Goal: Transaction & Acquisition: Purchase product/service

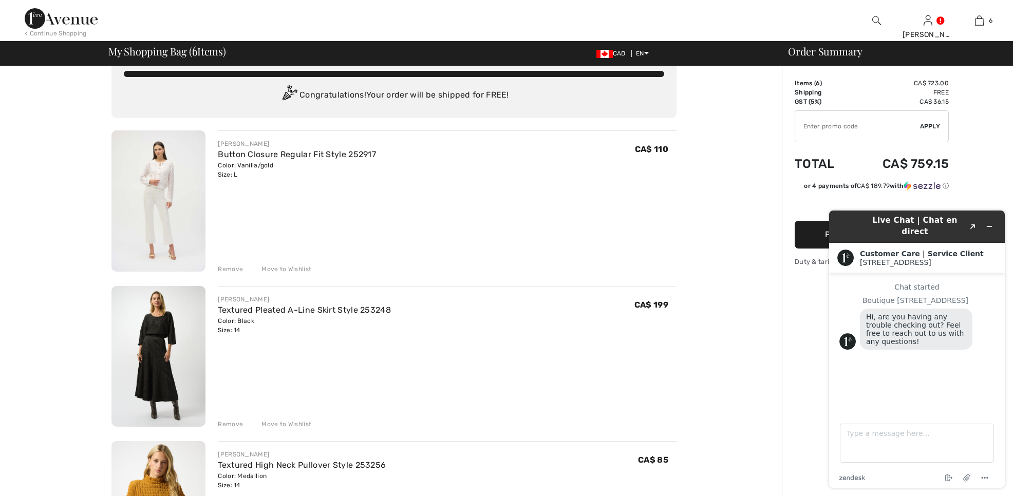
scroll to position [30, 0]
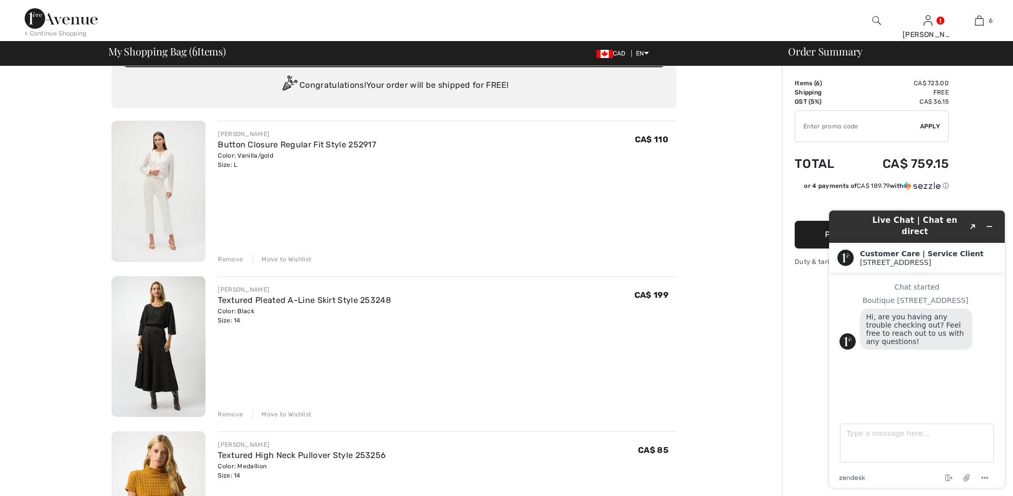
click at [141, 340] on img at bounding box center [158, 346] width 94 height 141
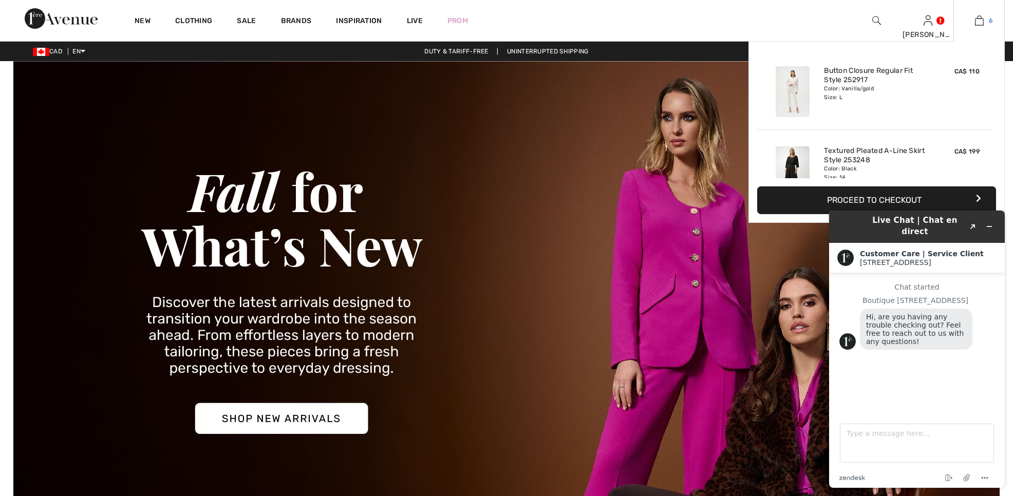
click at [977, 22] on img at bounding box center [979, 20] width 9 height 12
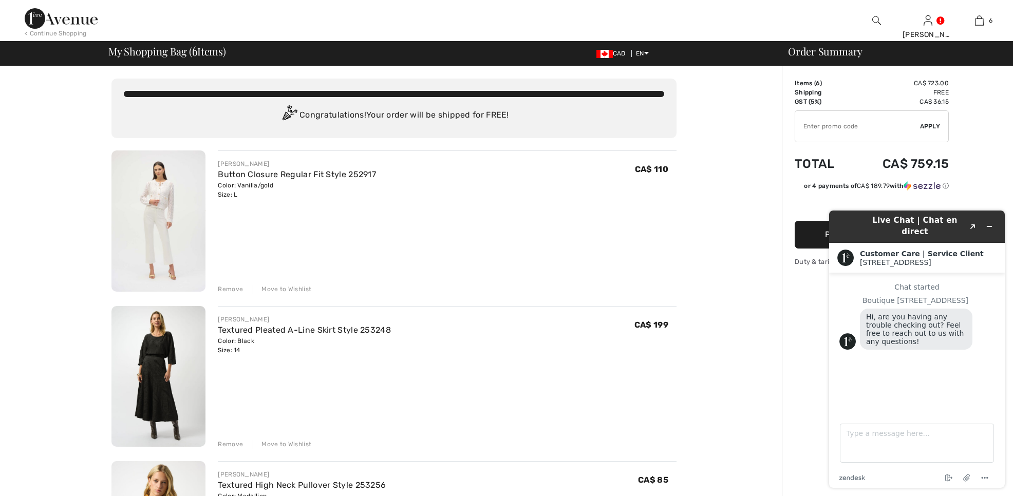
click at [223, 288] on div "Remove" at bounding box center [230, 288] width 25 height 9
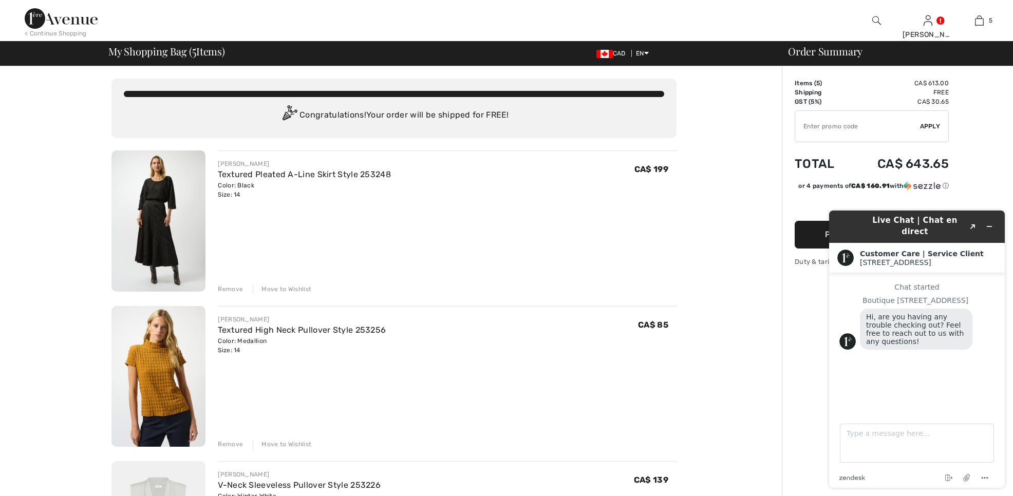
click at [231, 445] on div "Remove" at bounding box center [230, 444] width 25 height 9
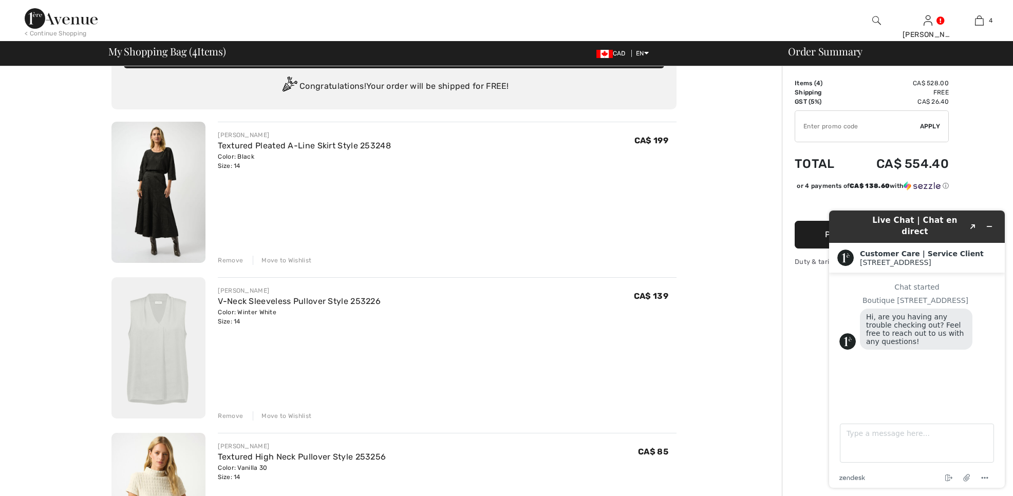
scroll to position [34, 0]
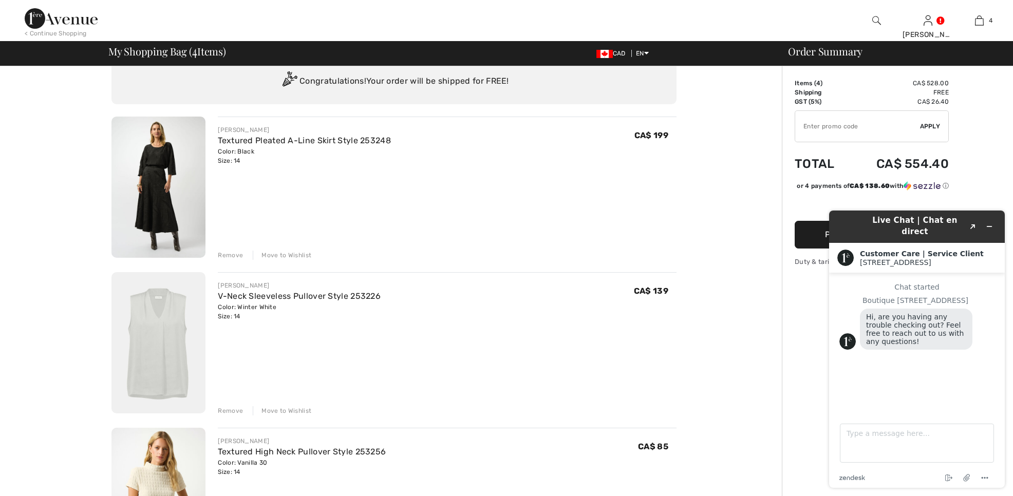
click at [223, 411] on div "Remove" at bounding box center [230, 410] width 25 height 9
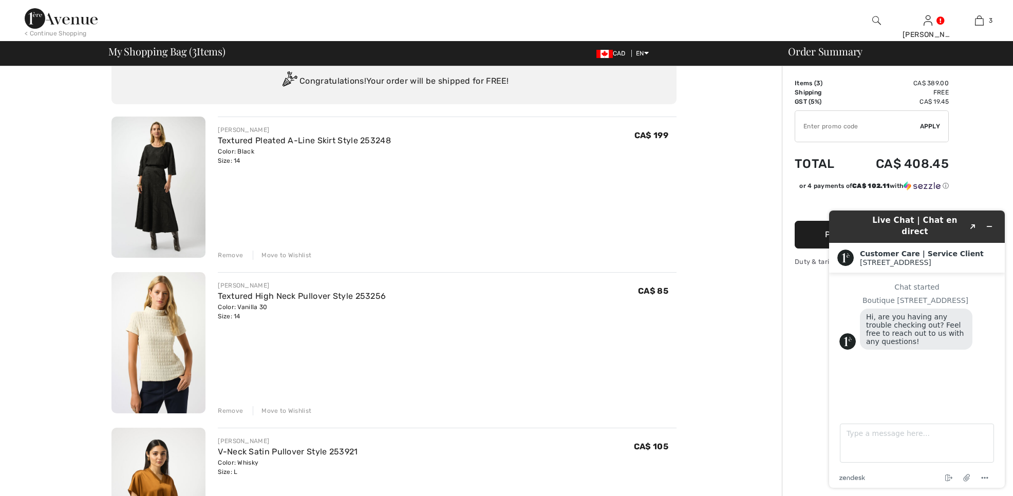
click at [220, 411] on div "Remove" at bounding box center [230, 410] width 25 height 9
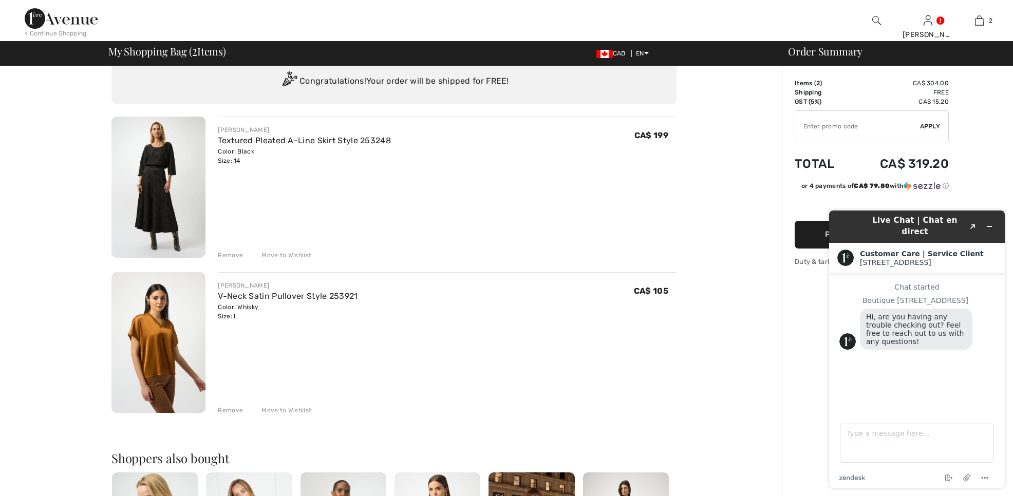
click at [226, 410] on div "Remove" at bounding box center [230, 410] width 25 height 9
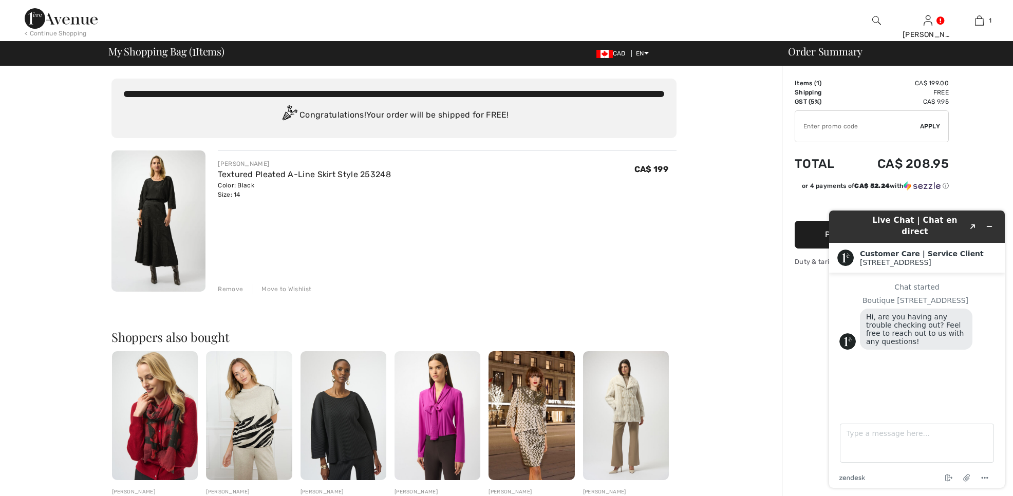
scroll to position [0, 0]
click at [734, 290] on div "You are only CA$ 0.00 away from FREE SHIPPING! Continue Shopping > Congratulati…" at bounding box center [393, 394] width 775 height 656
click at [806, 238] on button "Proceed to Payment" at bounding box center [871, 235] width 154 height 28
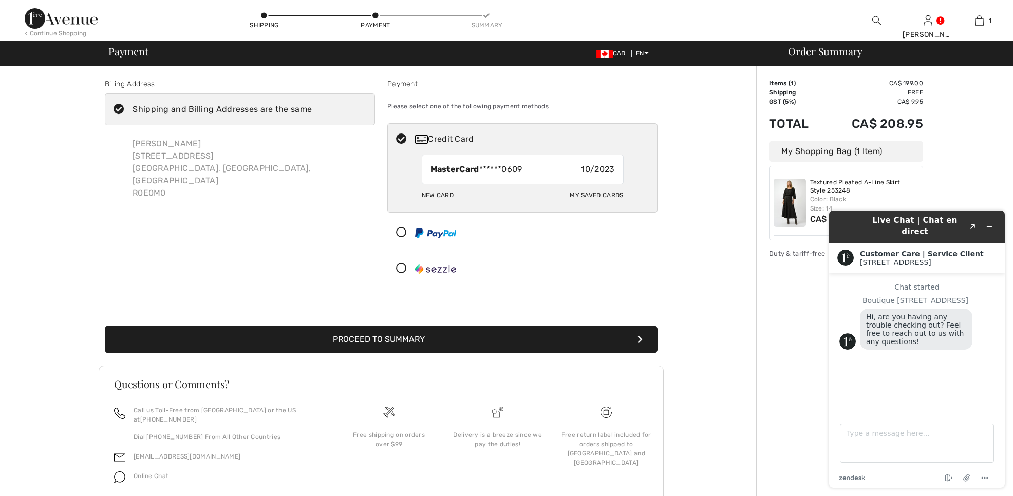
click at [771, 335] on div "Order Summary Details Items ( 1 ) CA$ 199.00 Promo code CA$ 0.00 Shipping Free …" at bounding box center [884, 301] width 257 height 470
click at [697, 158] on div "Billing Address Shipping and Billing Addresses are the same [PERSON_NAME][GEOGR…" at bounding box center [381, 301] width 750 height 470
click at [793, 456] on div "Order Summary Details Items ( 1 ) CA$ 199.00 Promo code CA$ 0.00 Shipping Free …" at bounding box center [884, 301] width 257 height 470
click at [788, 196] on img at bounding box center [789, 203] width 32 height 48
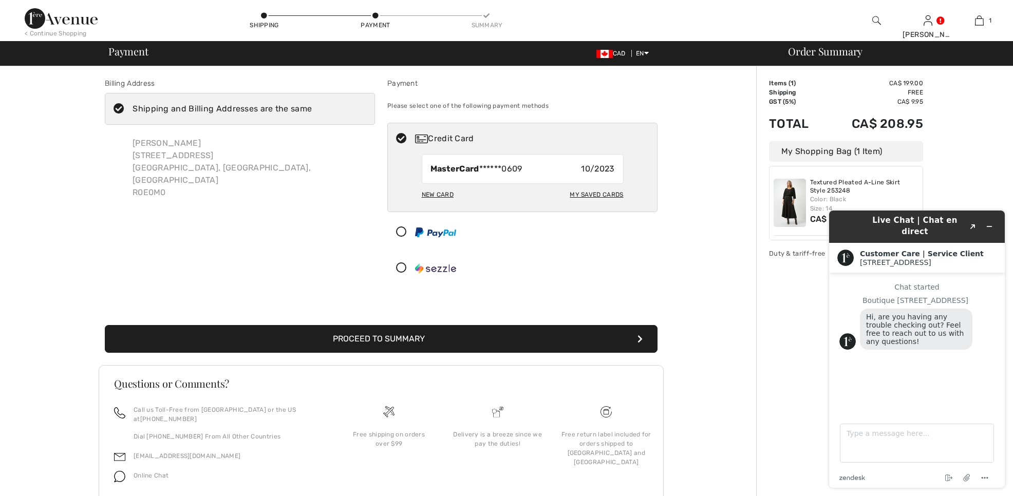
click at [788, 196] on img at bounding box center [789, 203] width 32 height 48
drag, startPoint x: 816, startPoint y: 129, endPoint x: 816, endPoint y: 135, distance: 5.7
click at [816, 132] on td "Total" at bounding box center [796, 123] width 55 height 35
click at [817, 135] on td "Total" at bounding box center [796, 123] width 55 height 35
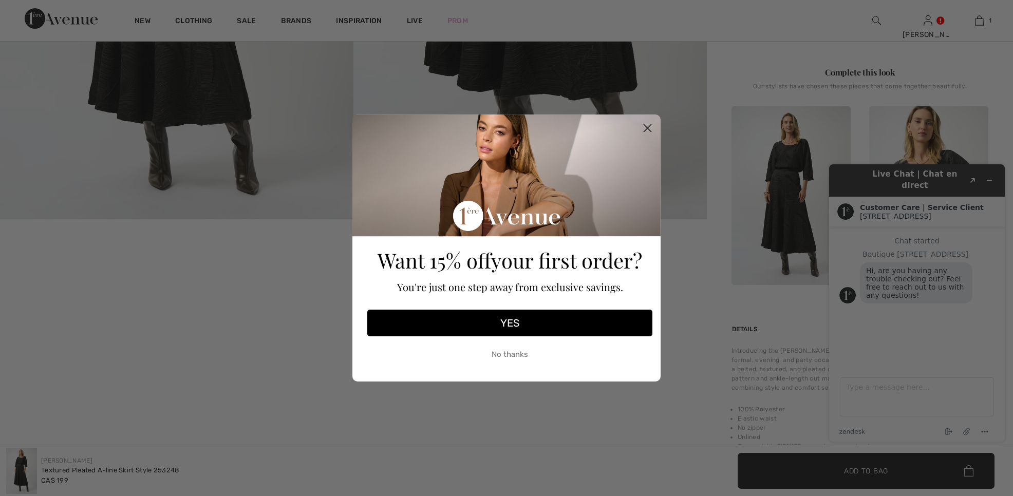
scroll to position [369, 0]
click at [649, 127] on icon "Close dialog" at bounding box center [647, 128] width 7 height 7
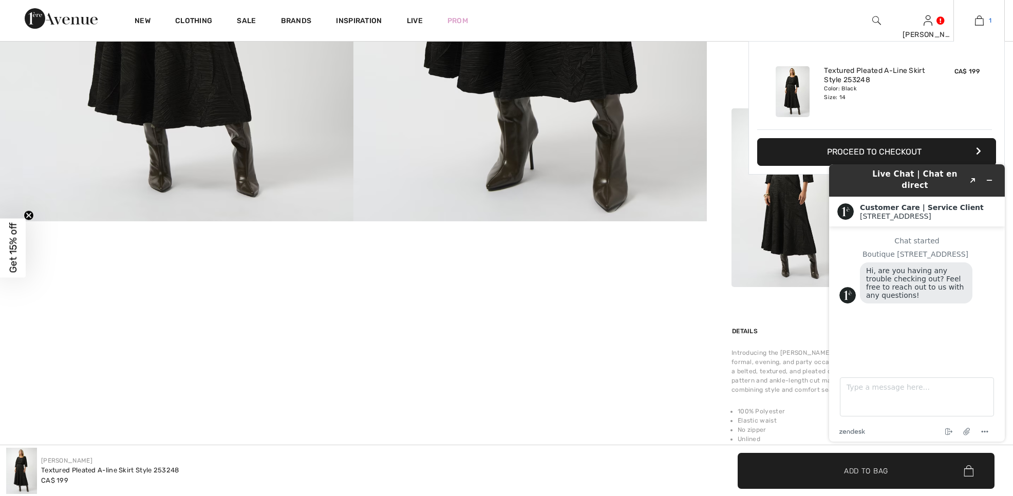
click at [979, 23] on img at bounding box center [979, 20] width 9 height 12
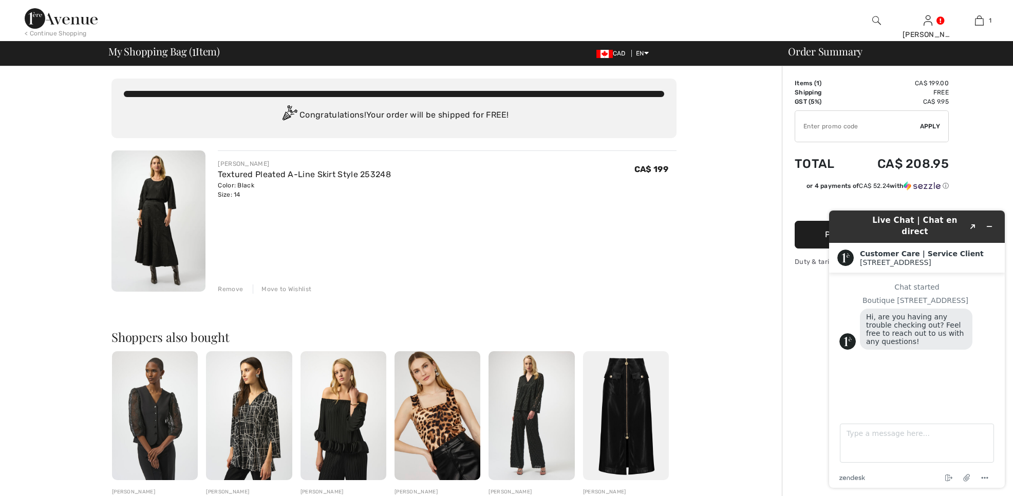
click at [814, 236] on button "Proceed to Payment" at bounding box center [871, 235] width 154 height 28
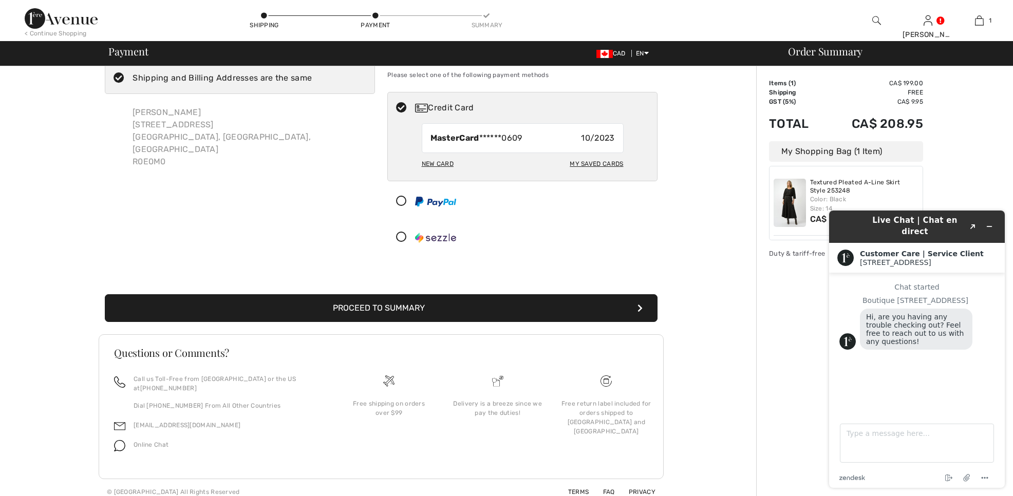
scroll to position [31, 0]
click at [880, 474] on div "End chat Attach file Options" at bounding box center [929, 477] width 129 height 13
click at [364, 306] on button "Proceed to Summary" at bounding box center [381, 309] width 552 height 28
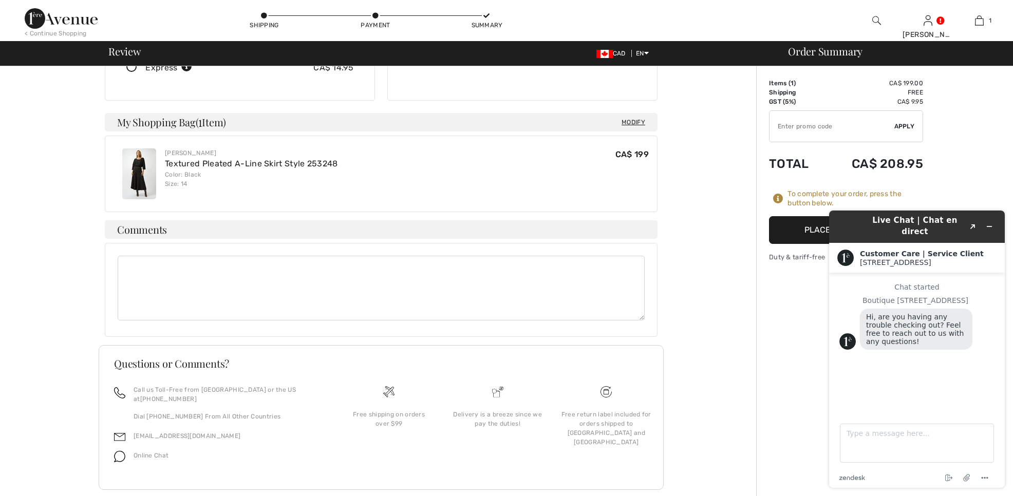
scroll to position [225, 0]
click at [802, 233] on button "Place Your Order" at bounding box center [846, 230] width 154 height 28
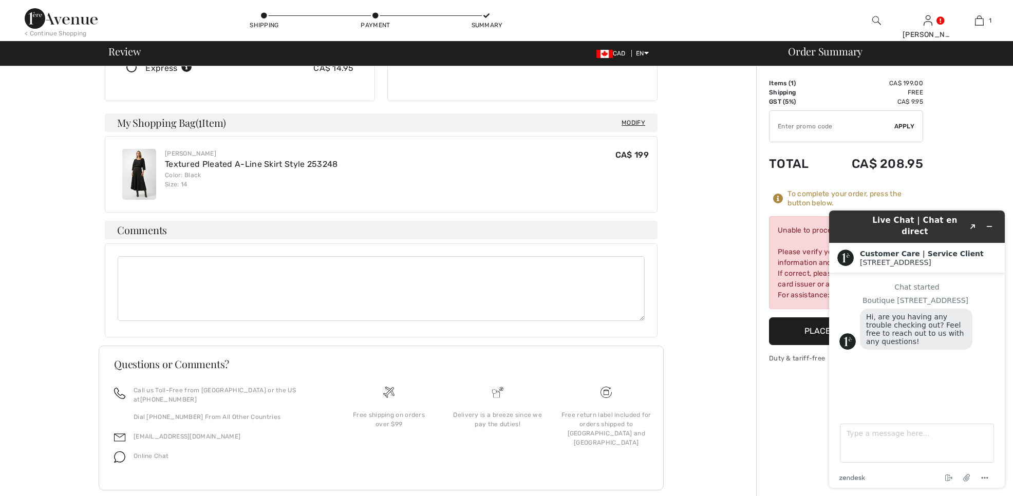
click at [695, 287] on div "To complete your order, scroll below. Unable to process your order. Please veri…" at bounding box center [381, 178] width 750 height 675
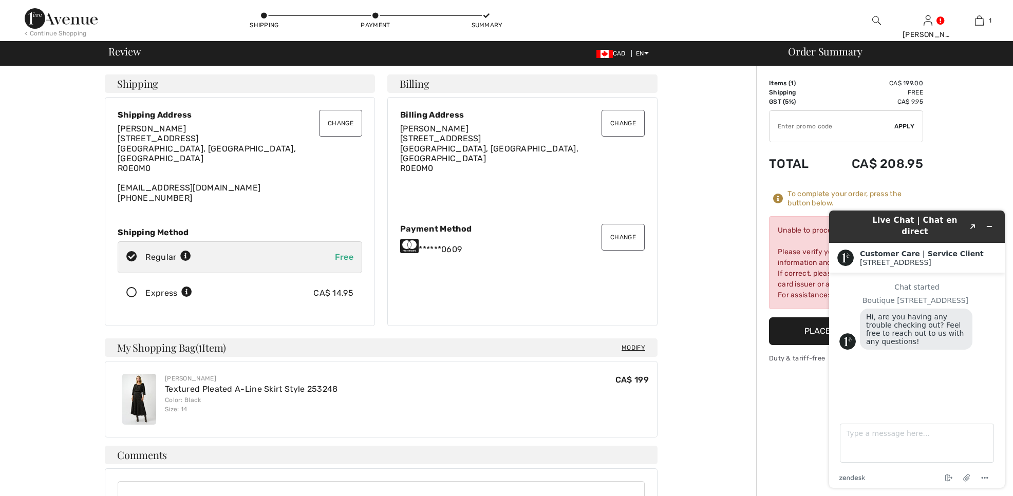
scroll to position [18, 0]
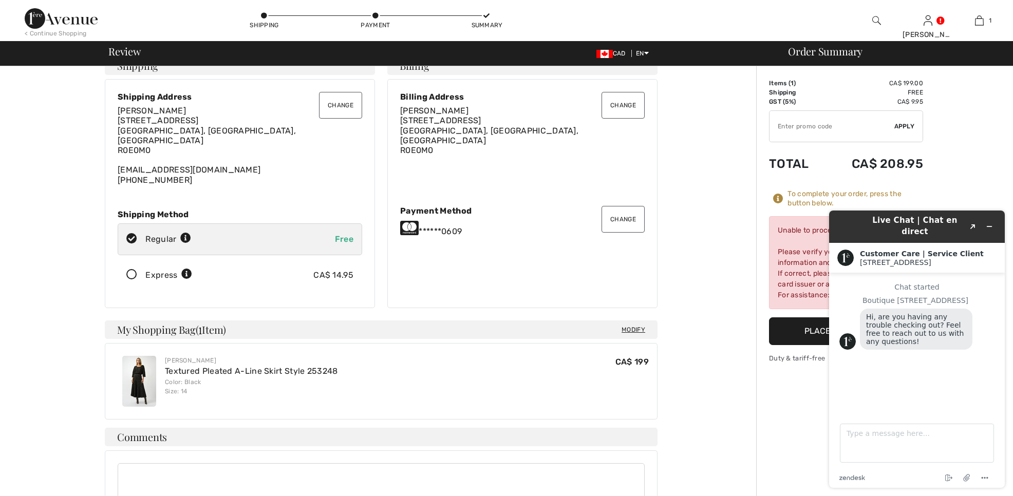
click at [768, 403] on div "Order Summary Details Items ( 1 ) CA$ 199.00 Promo code CA$ 0.00 Shipping Free …" at bounding box center [884, 385] width 257 height 675
click at [782, 283] on div "Unable to process your order. Please verify your credit card information and bi…" at bounding box center [846, 262] width 154 height 93
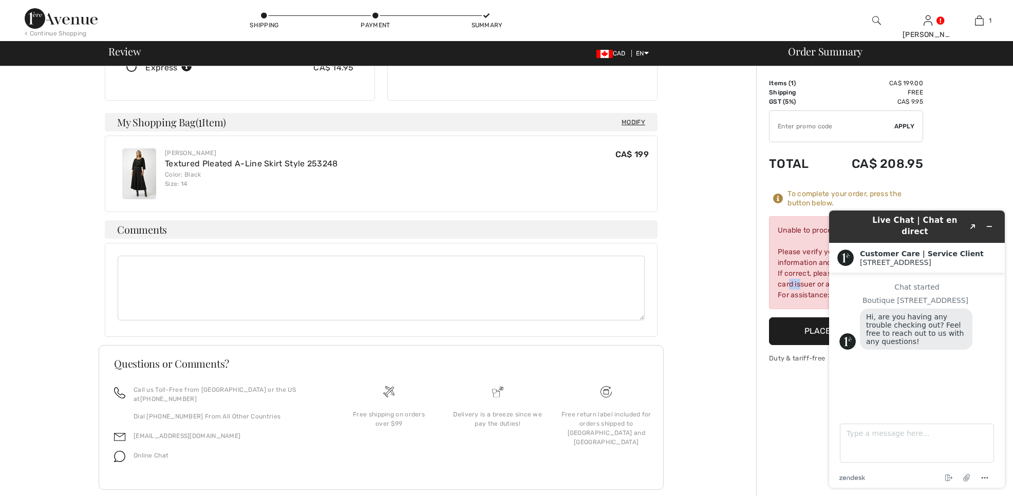
scroll to position [225, 0]
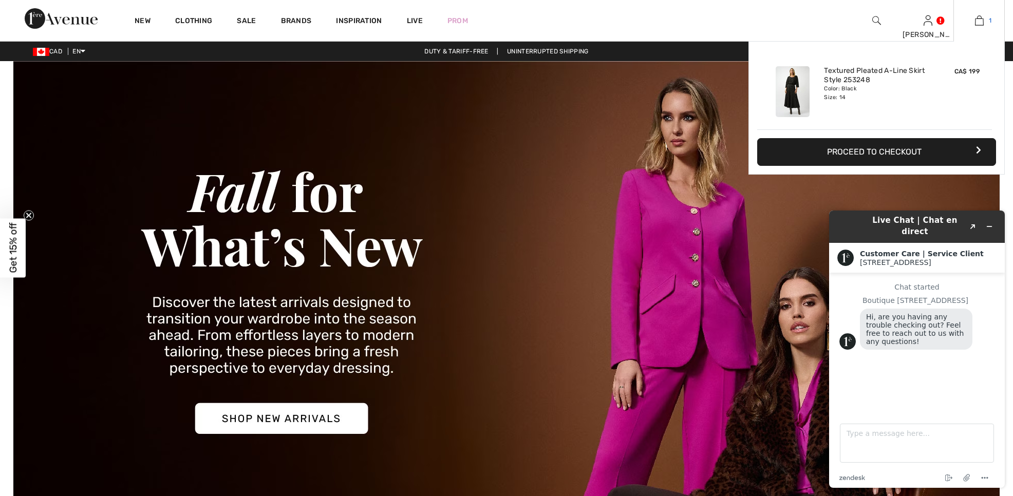
click at [977, 23] on img at bounding box center [979, 20] width 9 height 12
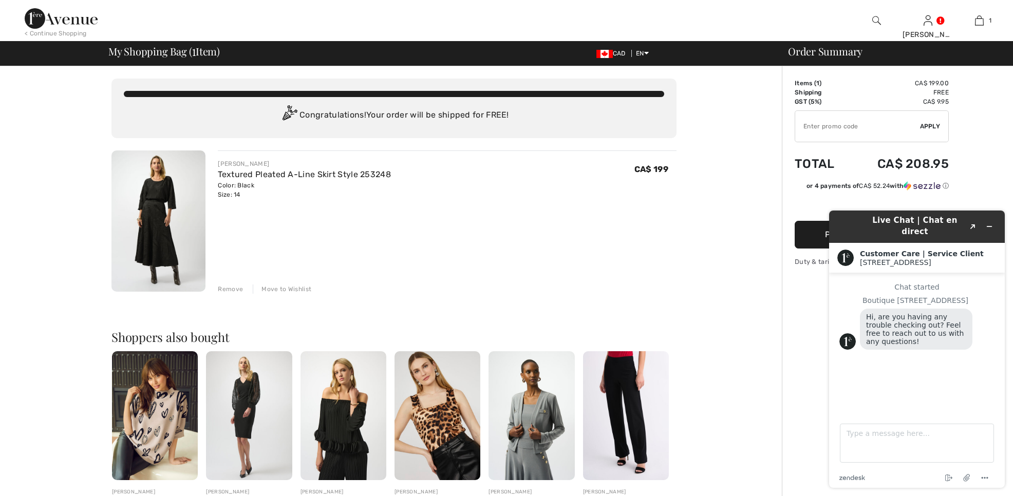
click at [809, 239] on button "Proceed to Payment" at bounding box center [871, 235] width 154 height 28
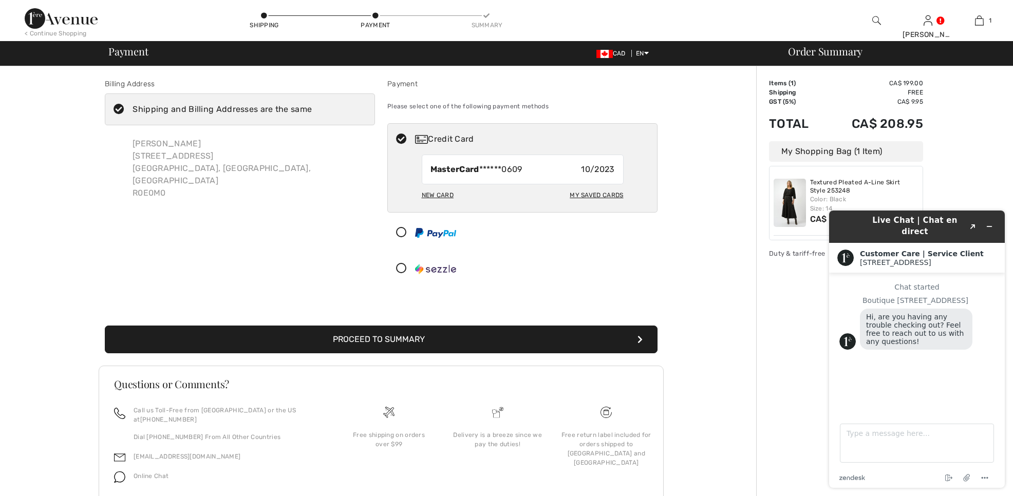
click at [355, 342] on button "Proceed to Summary" at bounding box center [381, 340] width 552 height 28
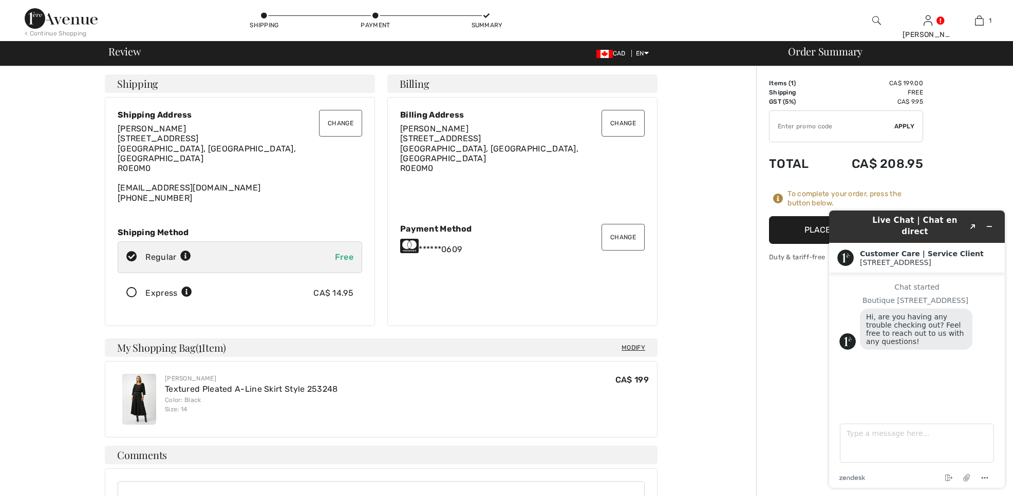
click at [809, 235] on button "Place Your Order" at bounding box center [846, 230] width 154 height 28
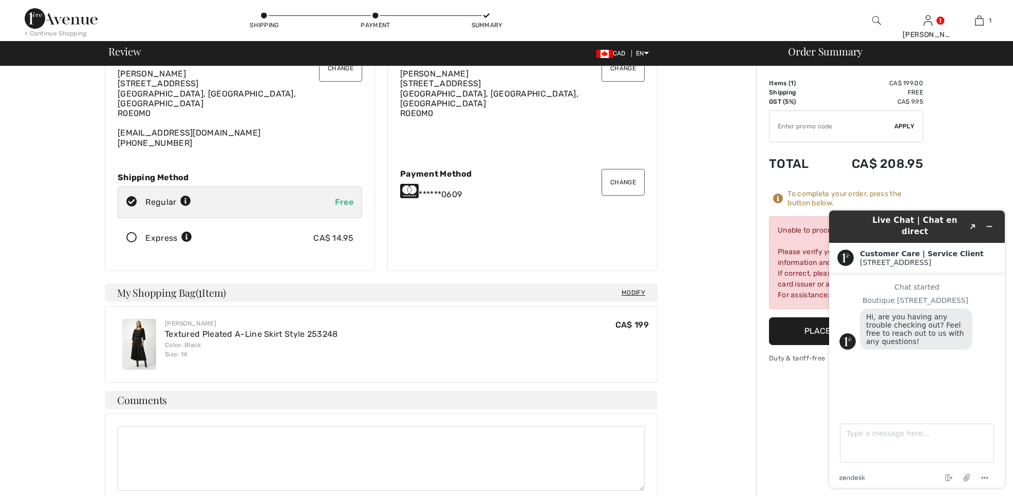
scroll to position [58, 0]
click at [946, 349] on div "Chat started Boutique [GEOGRAPHIC_DATA], are you having any trouble checking ou…" at bounding box center [916, 339] width 155 height 113
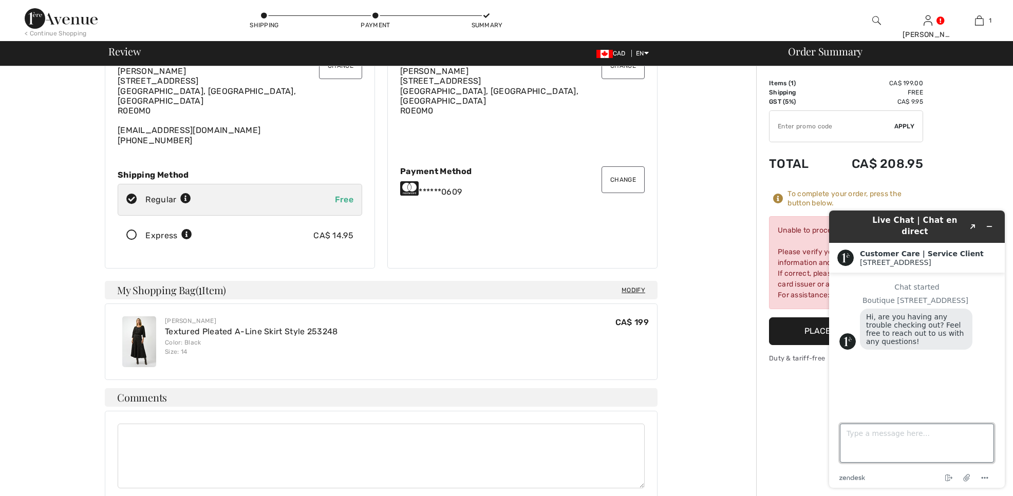
click at [852, 431] on textarea "Type a message here..." at bounding box center [917, 443] width 154 height 39
type textarea "I am having difficulty checking out"
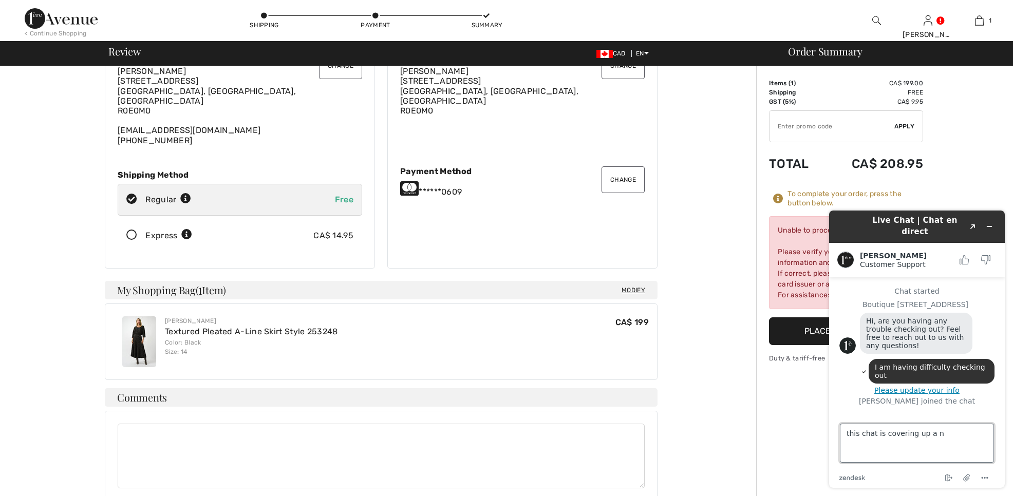
scroll to position [25, 0]
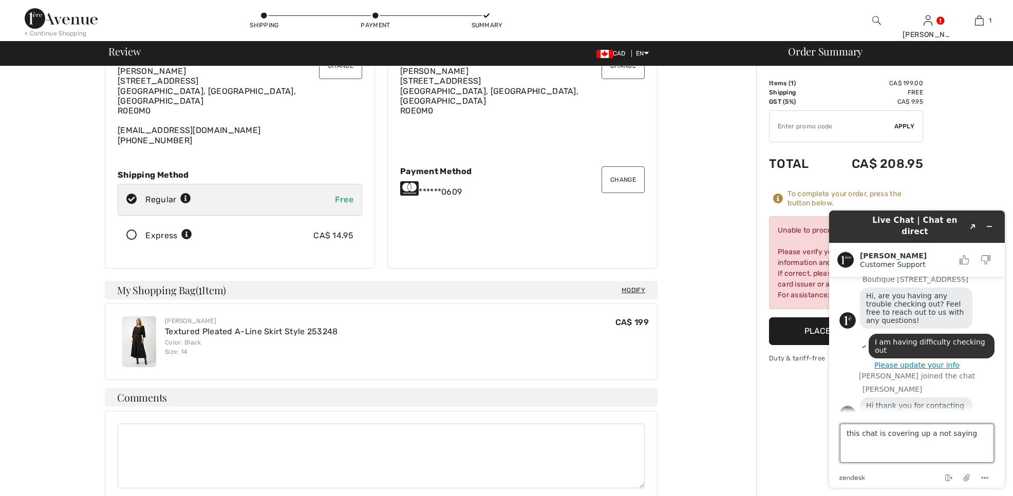
type textarea "this chat is covering up a not saying"
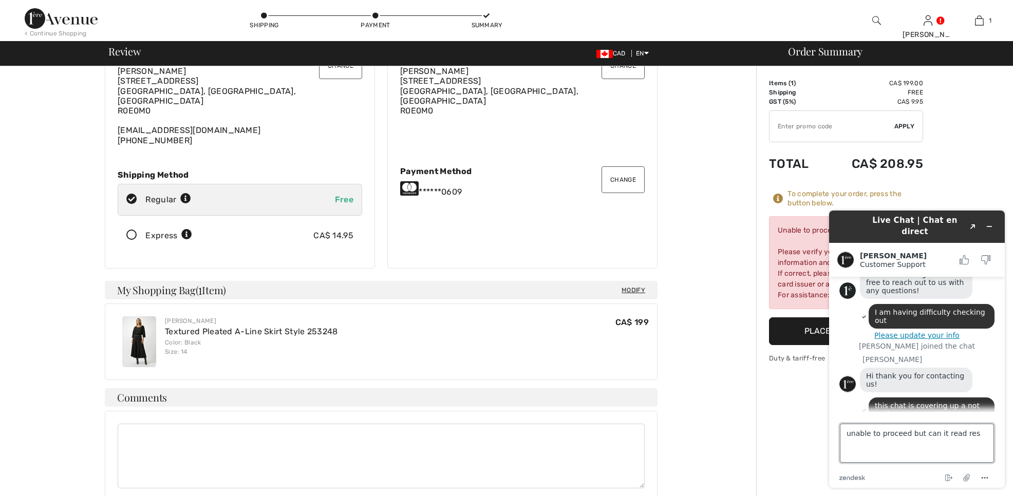
type textarea "unable to proceed but can it read rest"
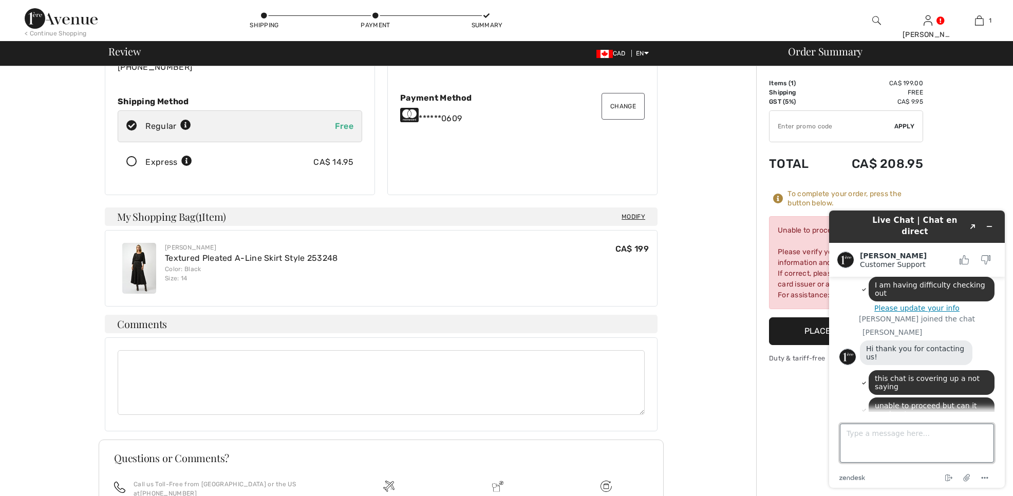
scroll to position [132, 0]
click at [966, 478] on icon "Attach file" at bounding box center [966, 478] width 8 height 8
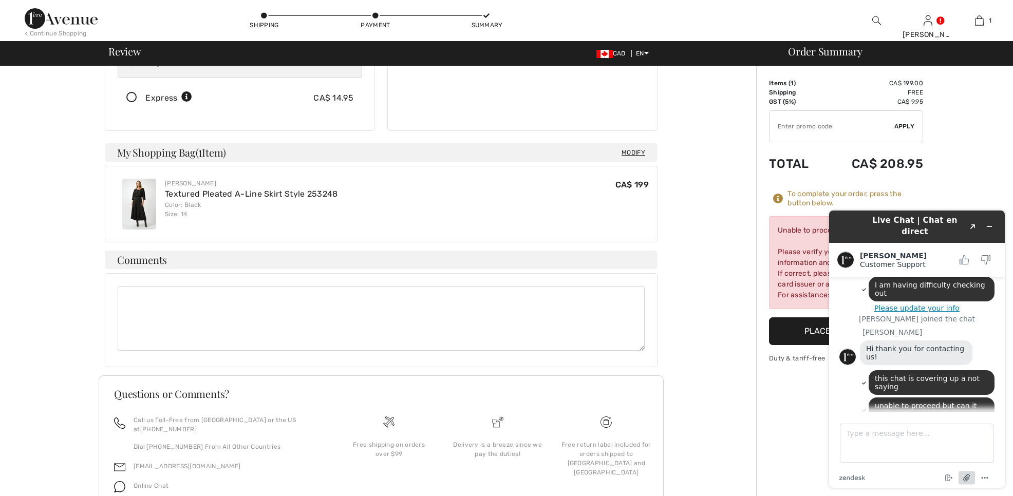
scroll to position [204, 0]
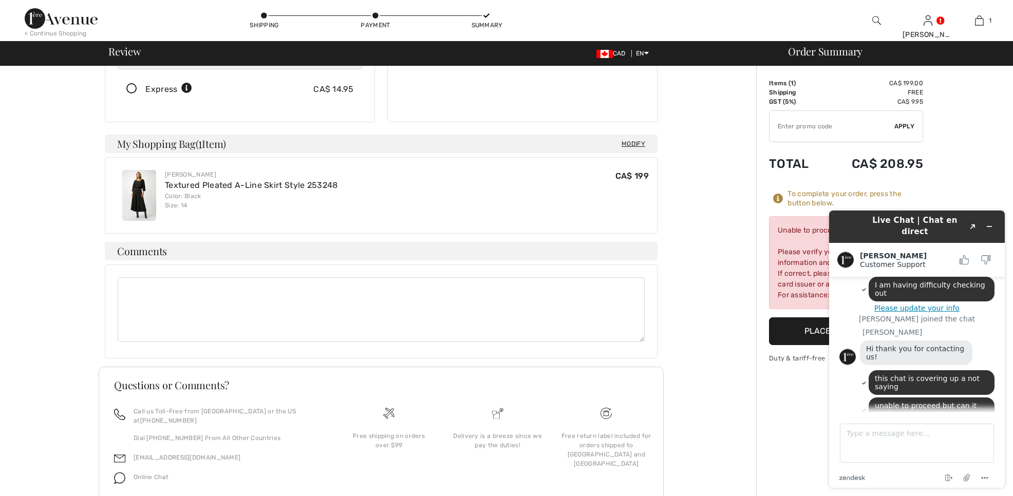
click at [948, 304] on button "Please update your info" at bounding box center [916, 308] width 155 height 8
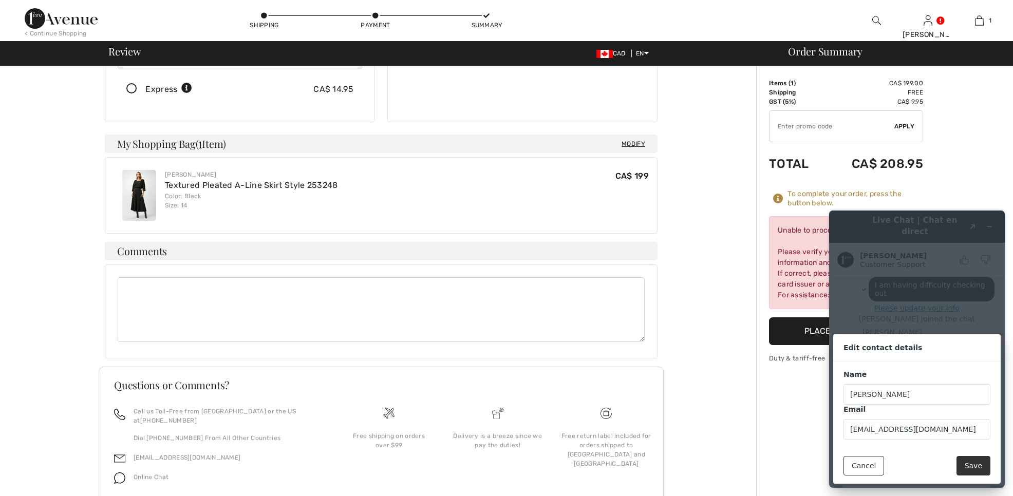
click at [867, 469] on button "Cancel" at bounding box center [863, 466] width 41 height 20
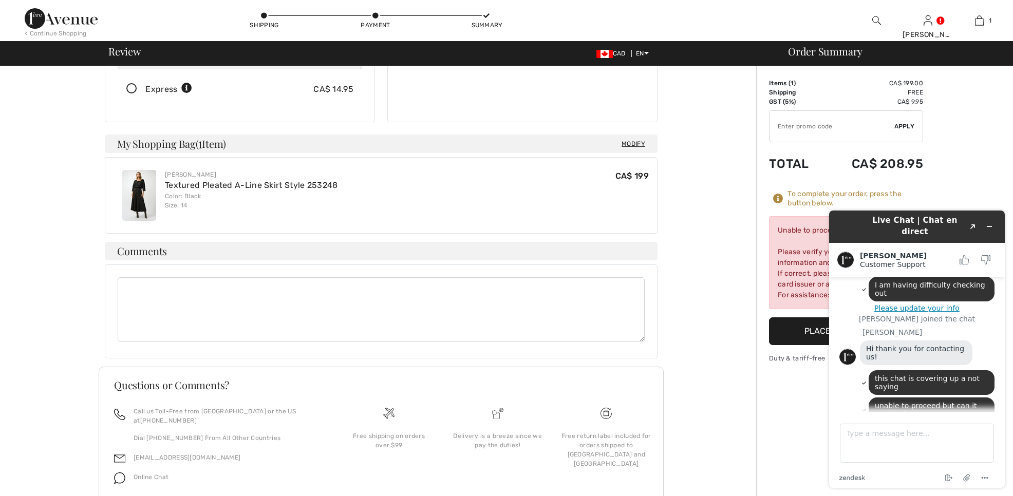
click at [796, 260] on div "Unable to process your order. Please verify your credit card information and bi…" at bounding box center [846, 262] width 154 height 93
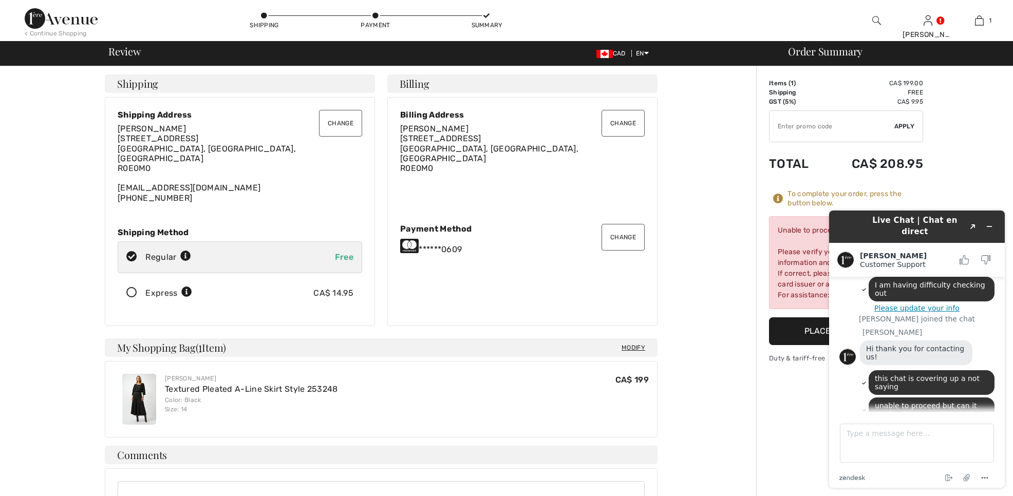
scroll to position [0, 0]
drag, startPoint x: 746, startPoint y: 282, endPoint x: 756, endPoint y: 282, distance: 10.3
click at [745, 282] on div "To complete your order, scroll below. Unable to process your order. Please veri…" at bounding box center [381, 403] width 750 height 675
click at [777, 324] on button "Place Your Order" at bounding box center [846, 331] width 154 height 28
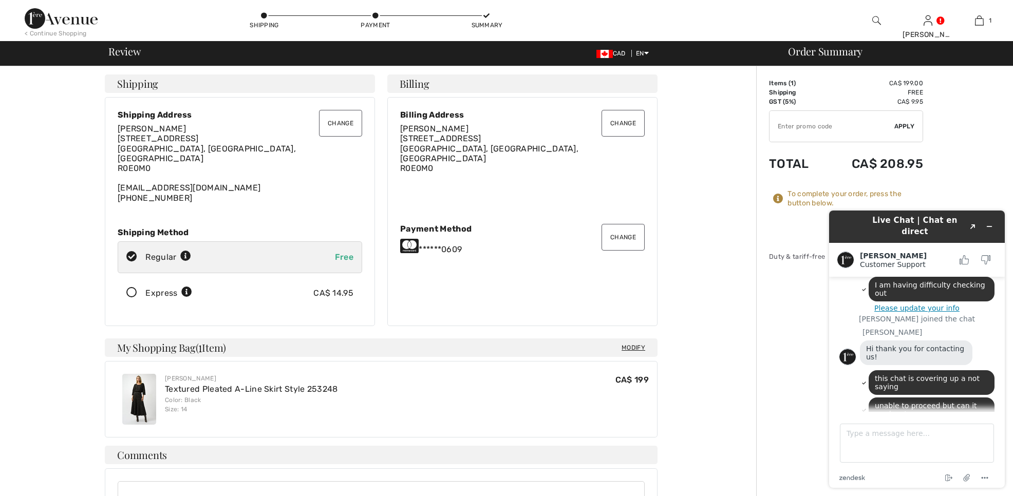
click at [829, 201] on div "To complete your order, press the button below." at bounding box center [855, 198] width 136 height 18
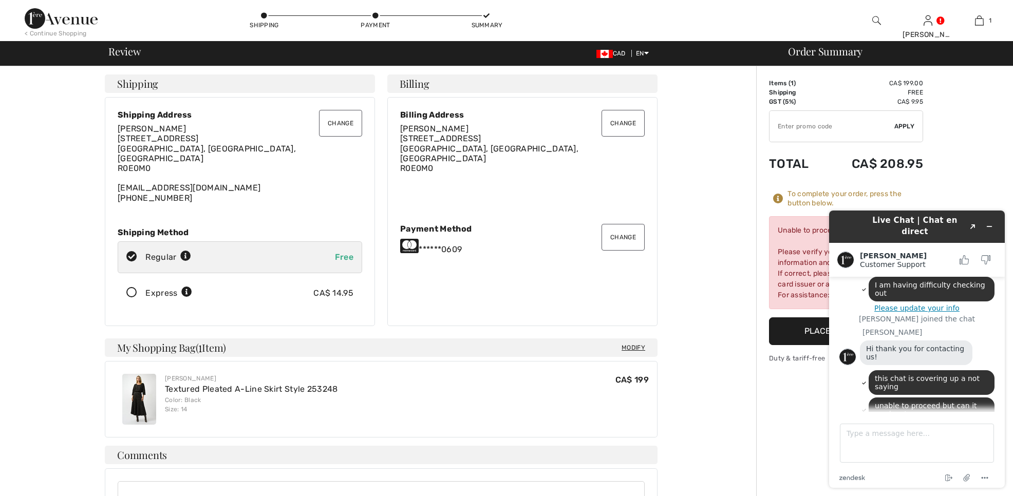
click at [787, 331] on button "Place Your Order" at bounding box center [846, 331] width 154 height 28
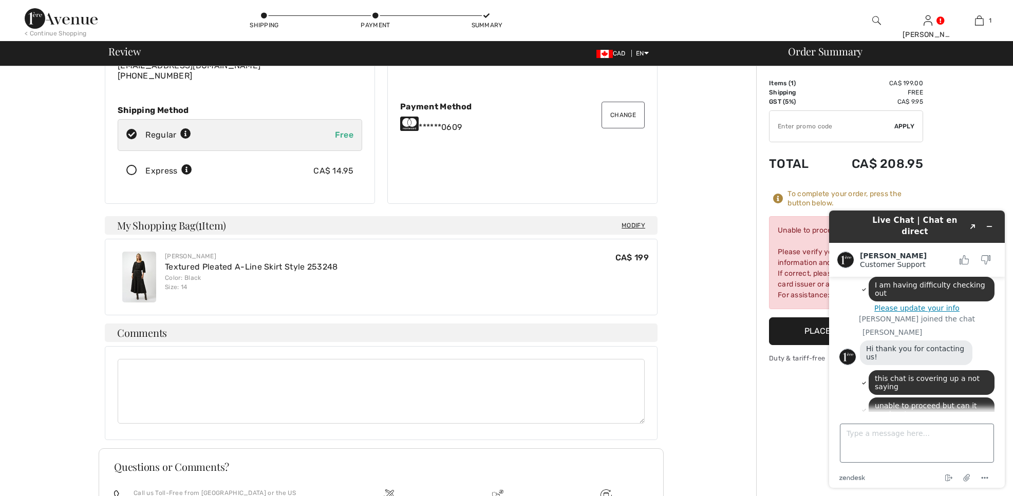
scroll to position [123, 0]
click at [889, 450] on textarea "Type a message here..." at bounding box center [917, 443] width 154 height 39
type textarea "help"
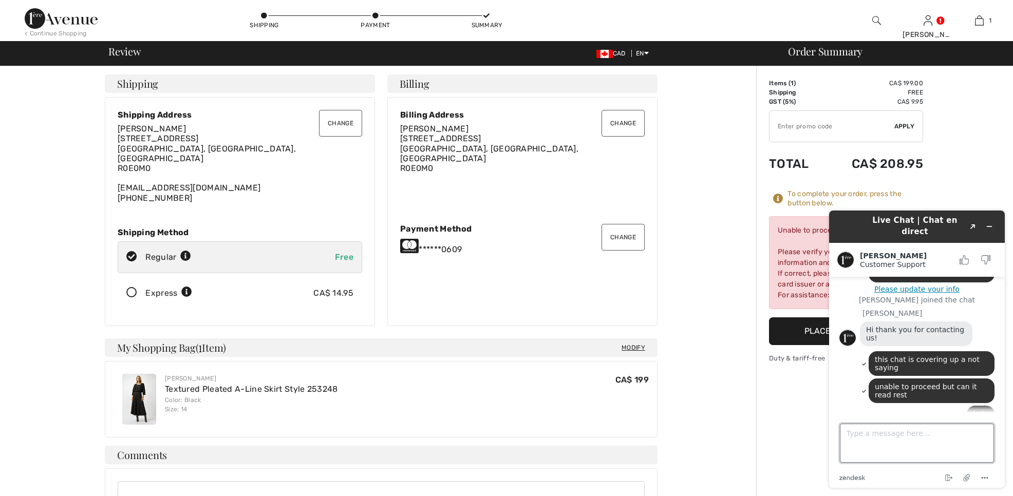
scroll to position [0, 0]
click at [887, 223] on h1 "Live Chat | Chat en direct" at bounding box center [915, 226] width 100 height 23
click at [976, 222] on button "Created with Sketch." at bounding box center [972, 226] width 16 height 14
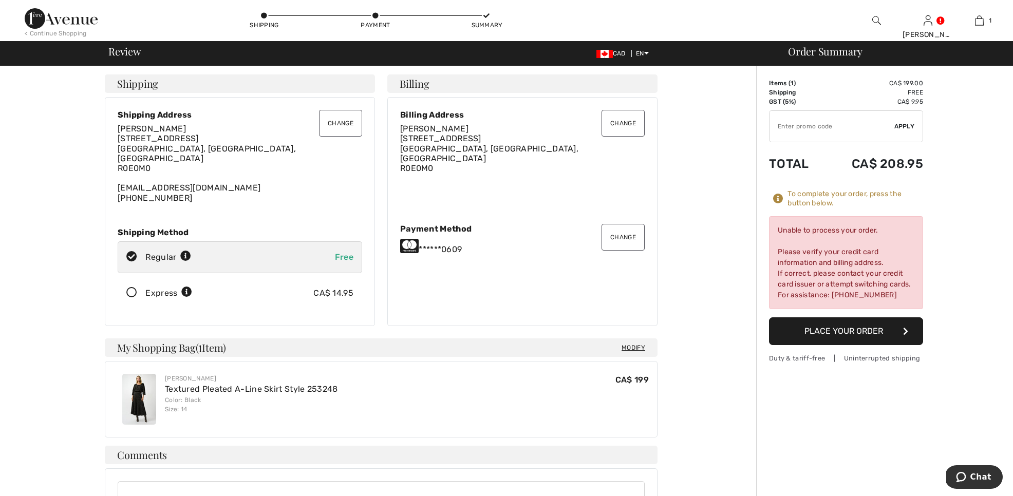
click at [334, 127] on button "Change" at bounding box center [340, 123] width 43 height 27
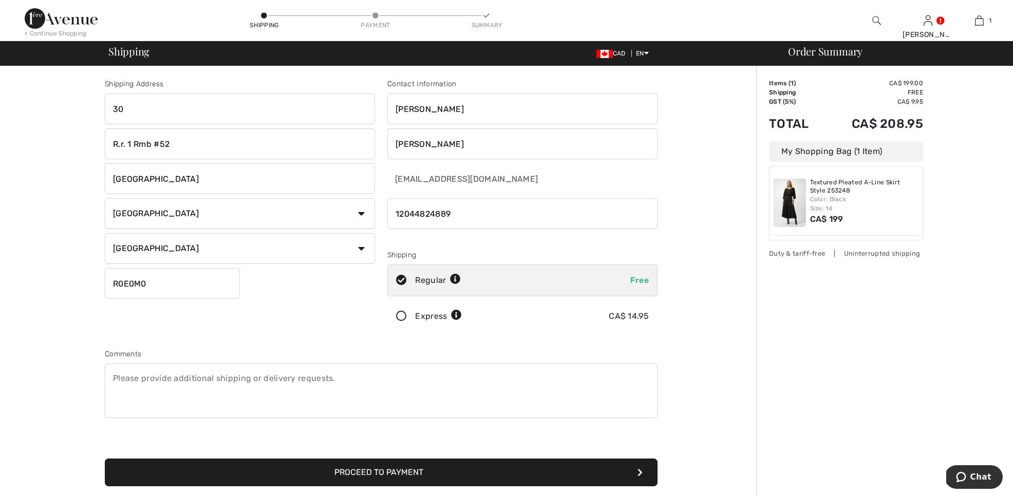
type input "3"
type input "R.R.1 RMB 52"
type input "R"
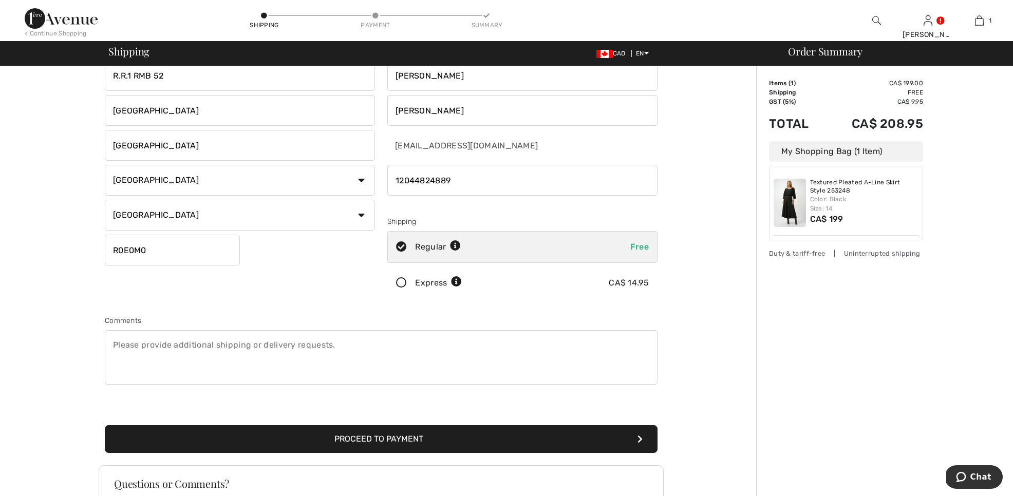
scroll to position [41, 0]
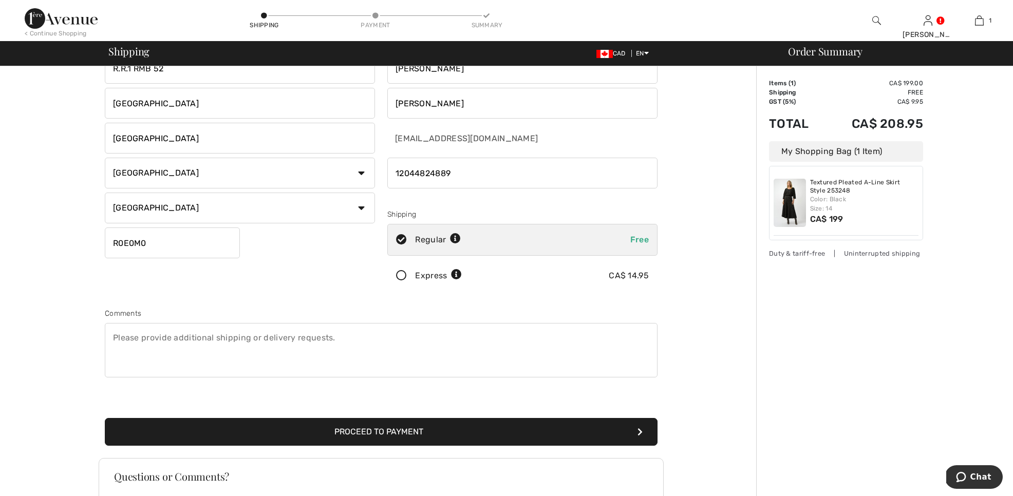
type input "30021 Road 76 North"
click at [363, 432] on button "Proceed to Payment" at bounding box center [381, 432] width 552 height 28
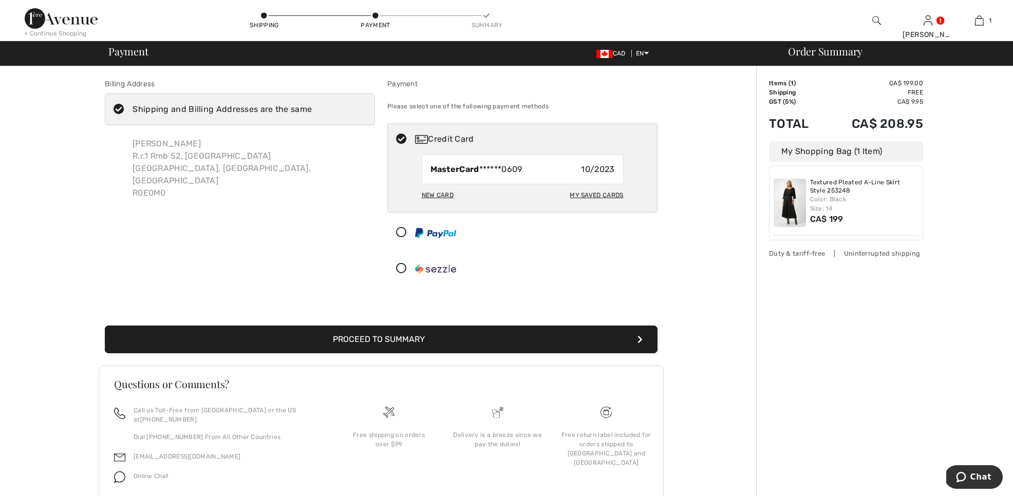
click at [439, 193] on div "New Card" at bounding box center [438, 194] width 32 height 17
radio input "true"
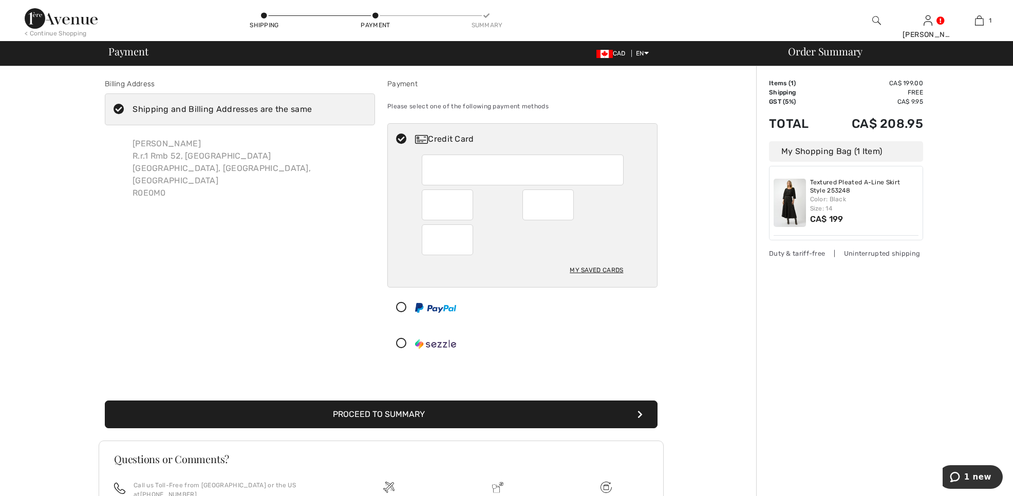
scroll to position [25, 0]
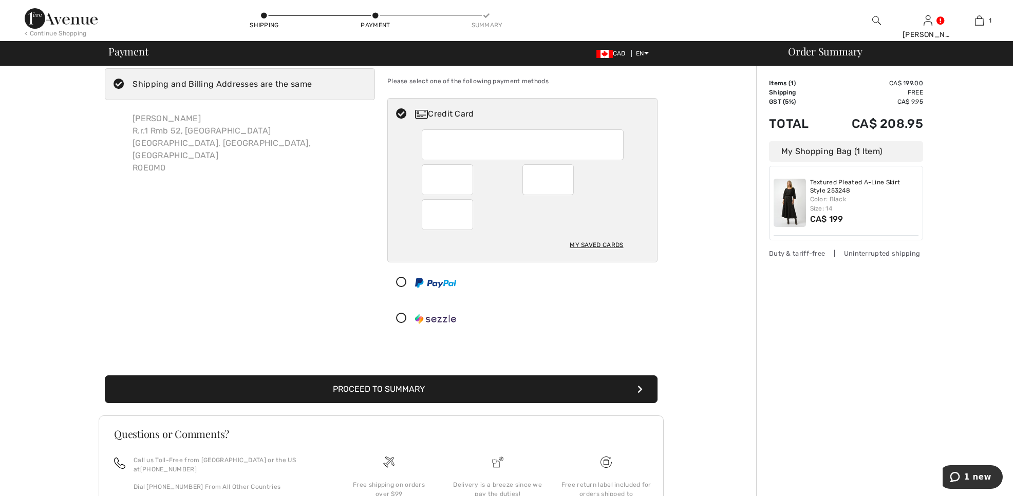
click at [406, 388] on button "Proceed to Summary" at bounding box center [381, 389] width 552 height 28
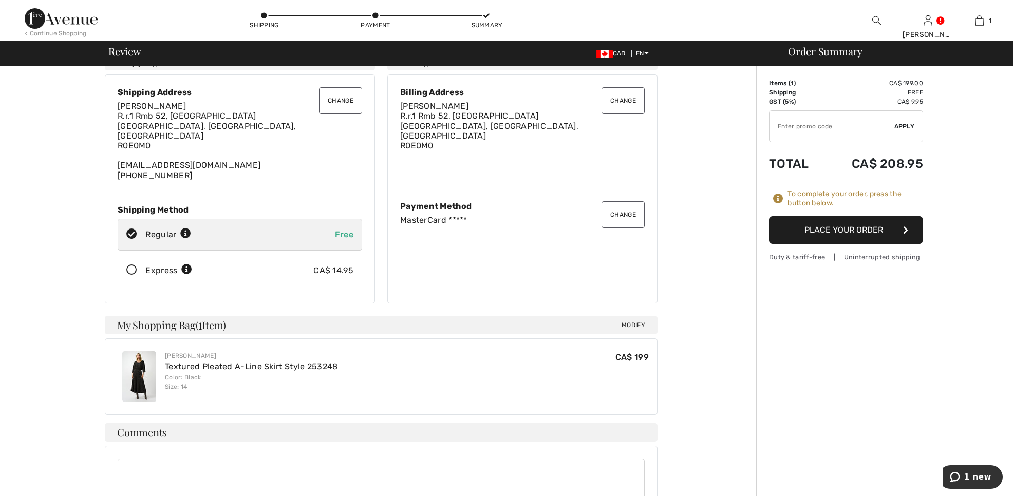
scroll to position [22, 0]
click at [803, 226] on button "Place Your Order" at bounding box center [846, 230] width 154 height 28
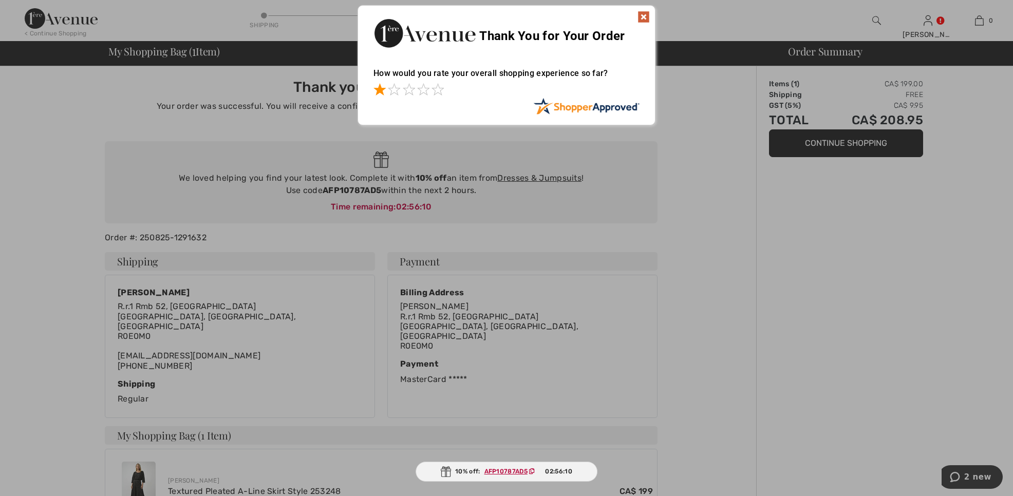
drag, startPoint x: 383, startPoint y: 91, endPoint x: 388, endPoint y: 90, distance: 5.2
click at [384, 90] on span at bounding box center [379, 89] width 12 height 12
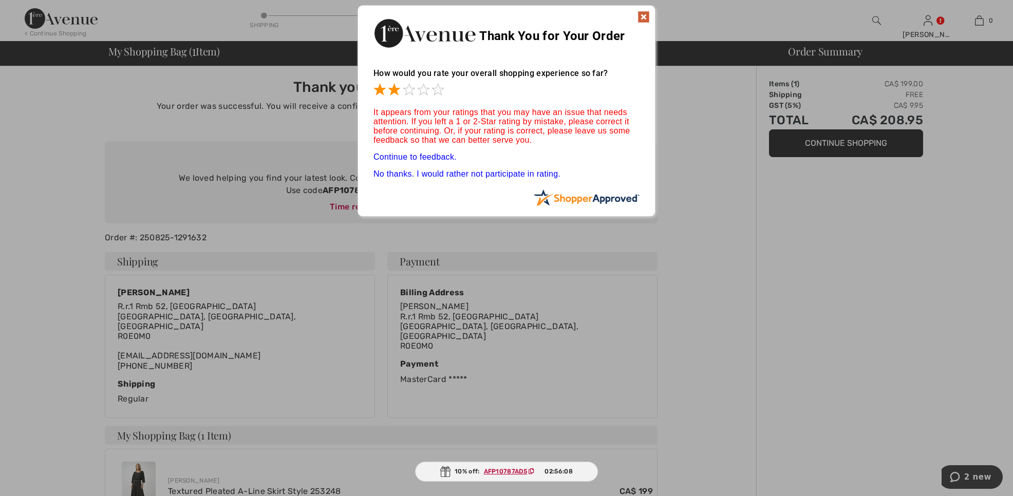
click at [393, 90] on span at bounding box center [394, 89] width 12 height 12
click at [410, 90] on span at bounding box center [409, 89] width 12 height 12
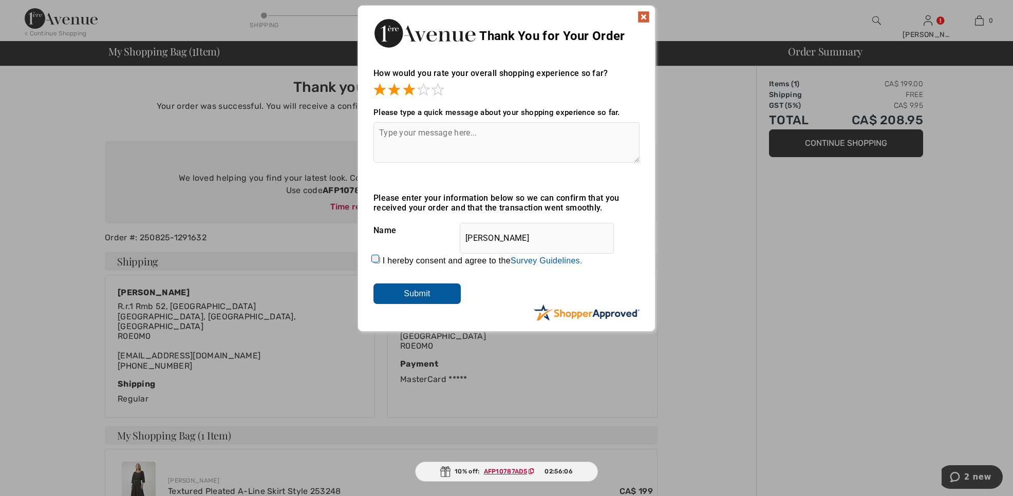
drag, startPoint x: 418, startPoint y: 90, endPoint x: 461, endPoint y: 97, distance: 43.6
click at [433, 92] on div at bounding box center [506, 90] width 266 height 14
click at [435, 92] on span at bounding box center [437, 89] width 12 height 12
click at [382, 134] on textarea at bounding box center [506, 142] width 266 height 41
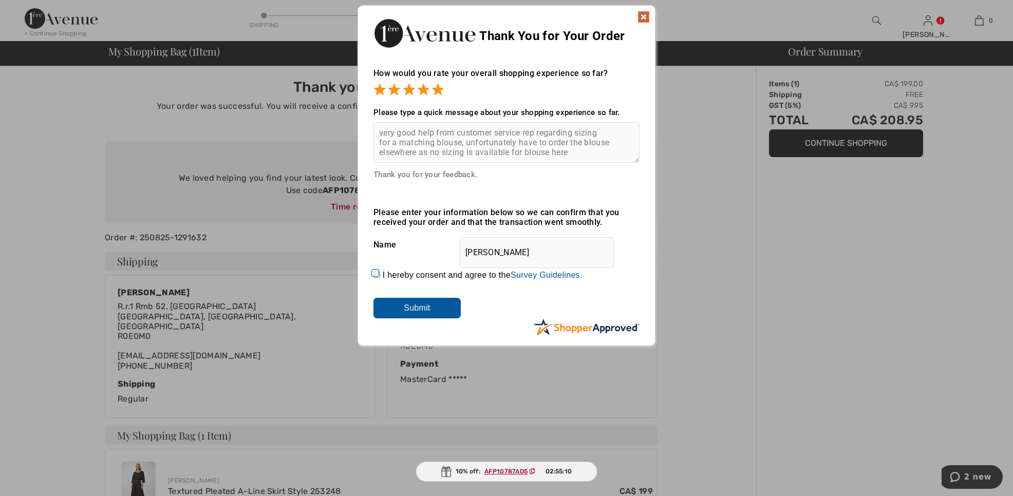
type textarea "very good help from customer service rep regarding sizing for a matching blouse…"
drag, startPoint x: 641, startPoint y: 21, endPoint x: 566, endPoint y: 53, distance: 81.9
click at [641, 21] on img at bounding box center [643, 17] width 12 height 12
